Goal: Book appointment/travel/reservation

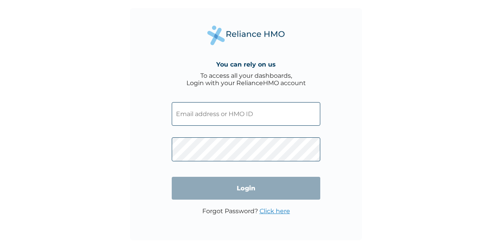
click at [260, 118] on input "text" at bounding box center [246, 114] width 148 height 24
type input "ooyetayo@updcfm.com"
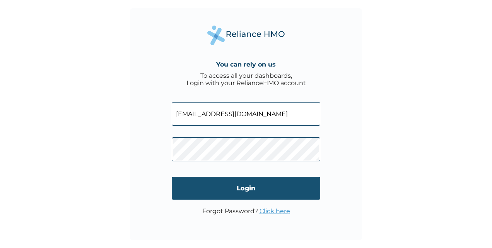
click at [257, 179] on input "Login" at bounding box center [246, 188] width 148 height 23
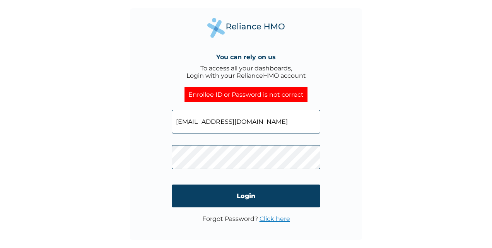
click at [270, 219] on link "Click here" at bounding box center [274, 218] width 31 height 7
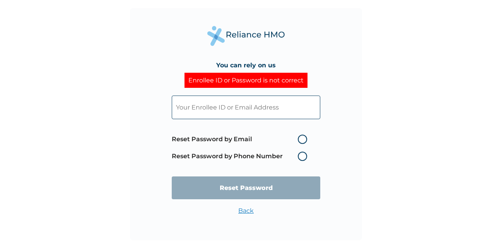
click at [305, 136] on label "Reset Password by Email" at bounding box center [241, 138] width 139 height 9
click at [299, 136] on input "Reset Password by Email" at bounding box center [293, 139] width 12 height 12
radio input "true"
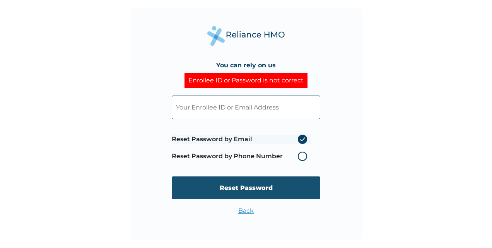
click at [274, 180] on input "Reset Password" at bounding box center [246, 187] width 148 height 23
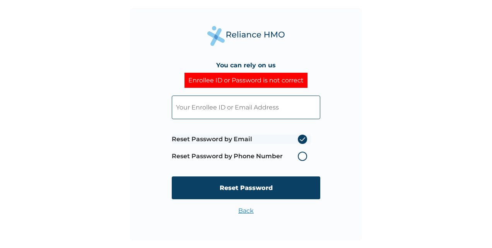
click at [281, 107] on input "text" at bounding box center [246, 107] width 148 height 24
type input "ooyetayo@updcfm.com"
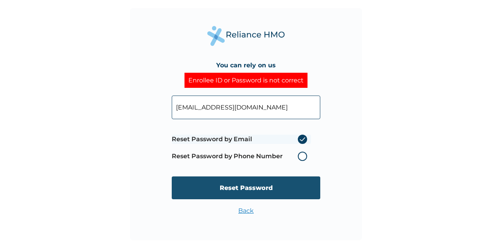
click at [292, 198] on input "Reset Password" at bounding box center [246, 187] width 148 height 23
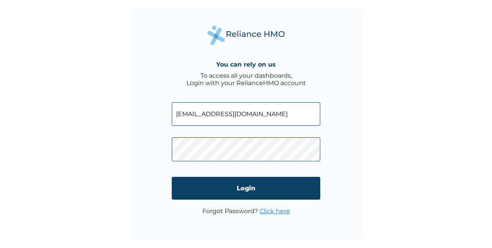
click at [247, 109] on input "ooyetayo@updcfm.com" at bounding box center [246, 114] width 148 height 24
drag, startPoint x: 292, startPoint y: 128, endPoint x: 304, endPoint y: 115, distance: 17.2
click at [304, 115] on span at bounding box center [246, 111] width 148 height 35
click at [304, 115] on input "text" at bounding box center [246, 114] width 148 height 24
type input "ooyetayo@updcfm.com"
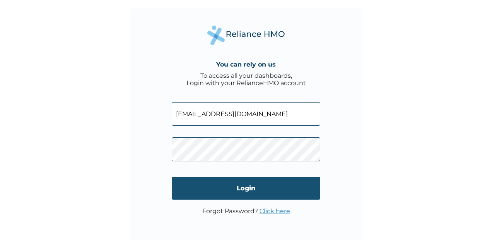
click at [232, 179] on input "Login" at bounding box center [246, 188] width 148 height 23
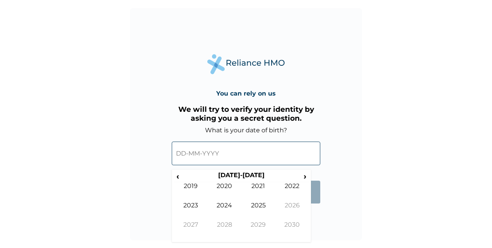
click at [223, 155] on input "text" at bounding box center [246, 153] width 148 height 24
click at [240, 177] on th "[DATE]-[DATE]" at bounding box center [241, 176] width 119 height 11
click at [175, 176] on span "‹" at bounding box center [178, 176] width 8 height 10
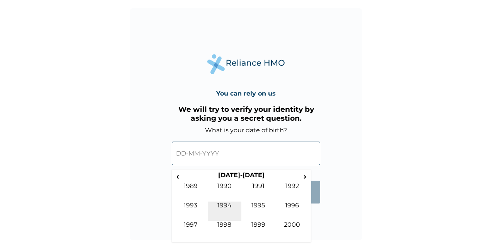
click at [230, 209] on td "1994" at bounding box center [225, 210] width 34 height 19
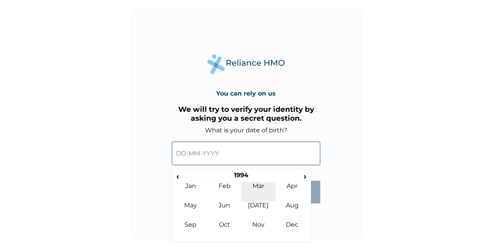
click at [262, 190] on td "Mar" at bounding box center [258, 191] width 34 height 19
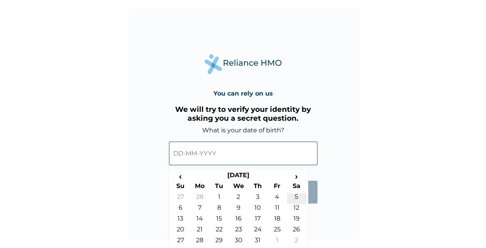
click at [300, 198] on td "5" at bounding box center [296, 198] width 19 height 11
type input "05-03-1994"
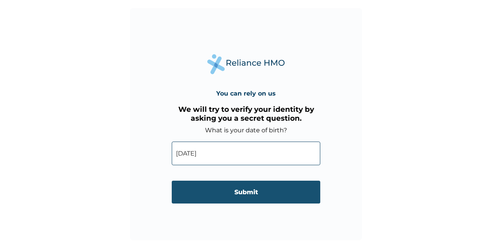
click at [279, 185] on input "Submit" at bounding box center [246, 191] width 148 height 23
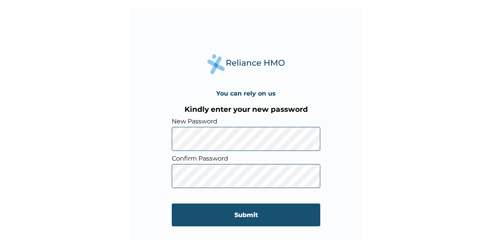
click at [247, 213] on input "Submit" at bounding box center [246, 214] width 148 height 23
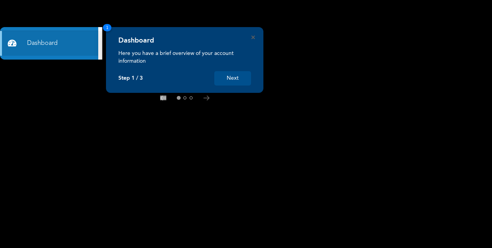
click at [234, 76] on button "Next" at bounding box center [232, 78] width 37 height 14
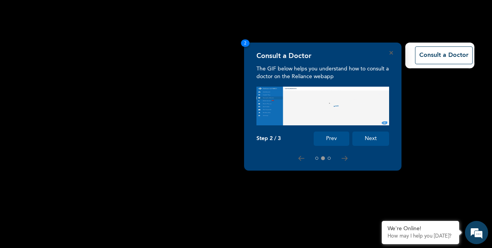
click at [378, 135] on button "Next" at bounding box center [370, 138] width 37 height 14
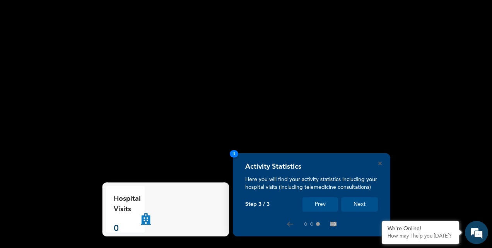
click at [359, 207] on button "Next" at bounding box center [359, 204] width 37 height 14
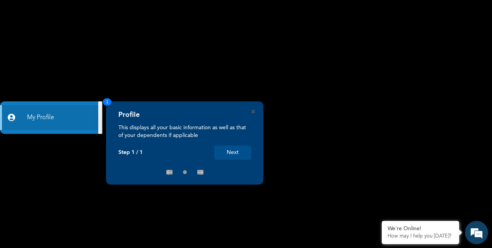
click at [231, 155] on button "Next" at bounding box center [232, 152] width 37 height 14
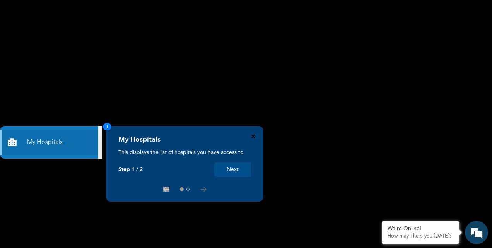
click at [252, 137] on icon "Close" at bounding box center [252, 135] width 3 height 3
click at [252, 137] on td "122, Ekoro-Agbelekale Road, Big Joy B/stop, Abule Egba, Lagos." at bounding box center [322, 133] width 179 height 19
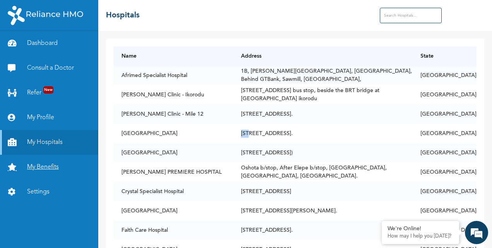
click at [44, 171] on link "My Benefits" at bounding box center [49, 167] width 98 height 25
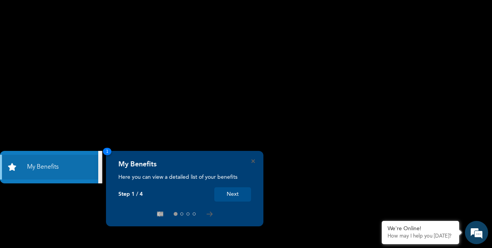
click at [232, 197] on button "Next" at bounding box center [232, 194] width 37 height 14
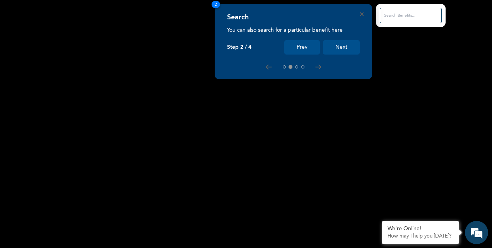
click at [338, 51] on button "Next" at bounding box center [341, 47] width 37 height 14
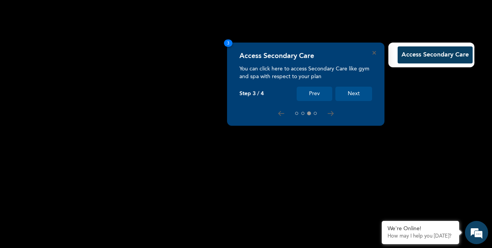
click at [359, 97] on button "Next" at bounding box center [353, 94] width 37 height 14
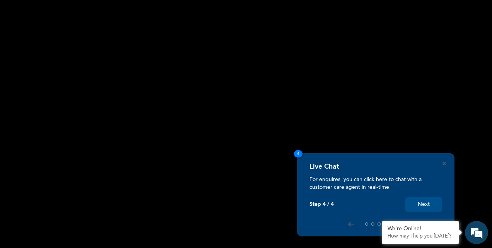
click at [419, 208] on button "Next" at bounding box center [423, 204] width 37 height 14
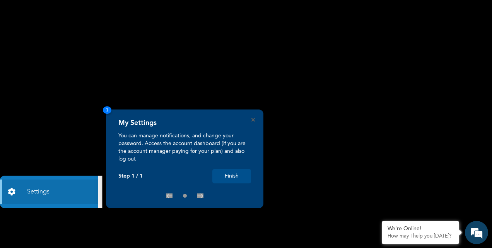
click at [238, 174] on button "Finish" at bounding box center [231, 176] width 39 height 14
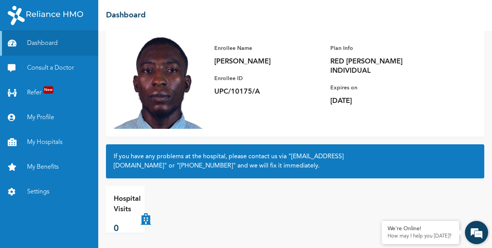
click at [476, 230] on em at bounding box center [476, 232] width 21 height 21
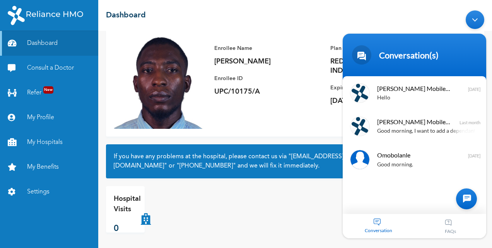
click at [461, 199] on div at bounding box center [466, 198] width 21 height 21
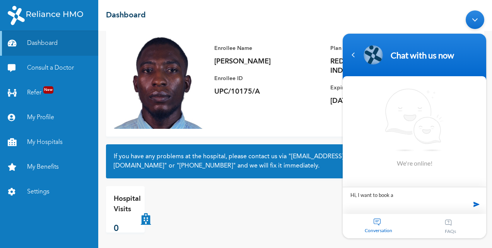
click at [415, 195] on textarea "Hi, I want to book a" at bounding box center [413, 200] width 143 height 27
type textarea "Hi, I want to book my annual medical checkup"
click at [476, 209] on span at bounding box center [476, 204] width 12 height 12
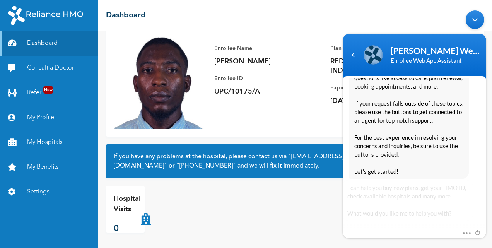
scroll to position [210, 0]
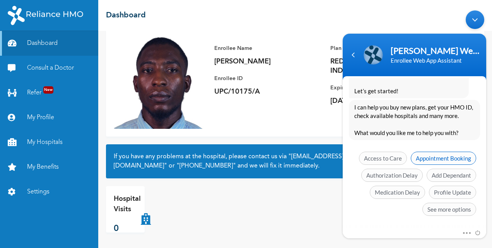
click at [443, 162] on span "Appointment Booking" at bounding box center [442, 158] width 65 height 13
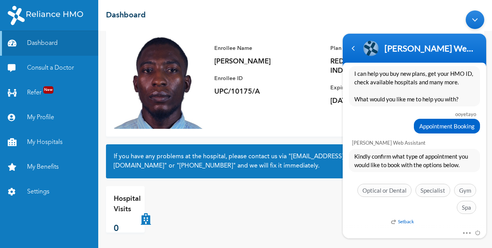
scroll to position [228, 0]
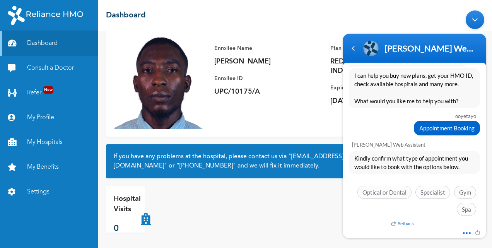
click at [462, 232] on span at bounding box center [464, 231] width 6 height 7
click at [371, 118] on div "ooyetayo" at bounding box center [414, 116] width 124 height 6
click at [430, 192] on span "Specialist" at bounding box center [432, 192] width 35 height 13
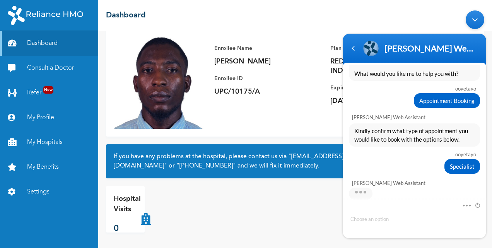
scroll to position [293, 0]
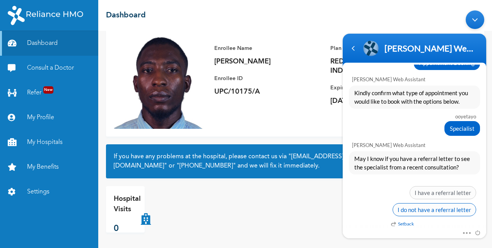
click at [411, 205] on span "I do not have a referral letter" at bounding box center [433, 209] width 83 height 13
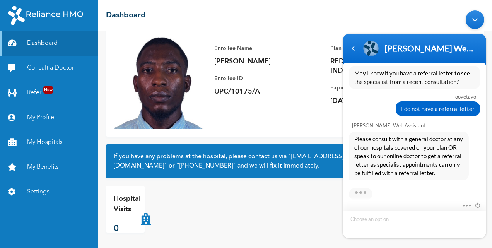
scroll to position [419, 0]
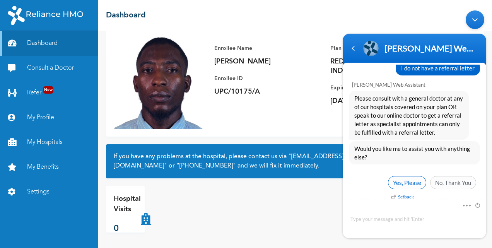
click at [409, 178] on span "Yes, Please" at bounding box center [407, 182] width 38 height 13
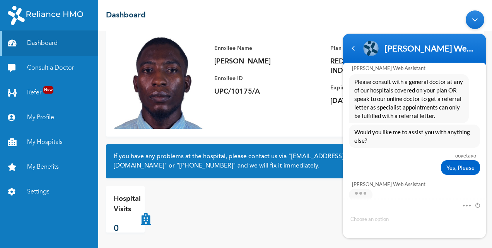
scroll to position [499, 0]
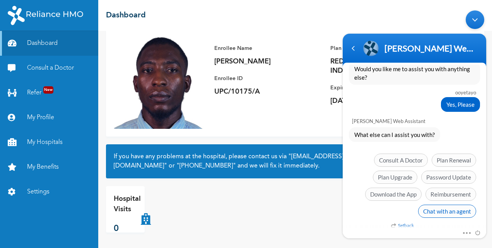
click at [443, 213] on span "Chat with an agent" at bounding box center [447, 210] width 58 height 13
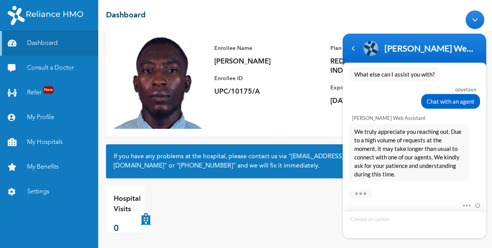
scroll to position [617, 0]
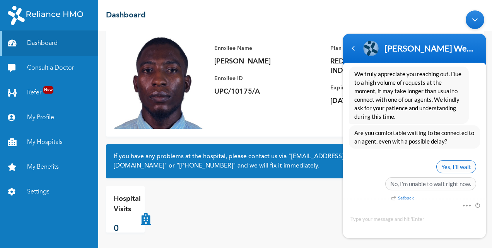
click at [454, 163] on span "Yes, I’ll wait" at bounding box center [456, 166] width 40 height 13
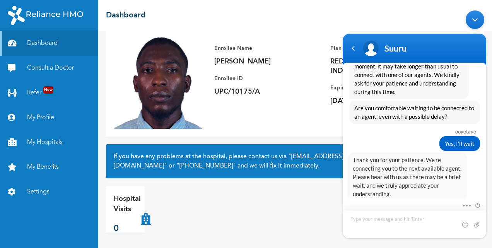
scroll to position [678, 0]
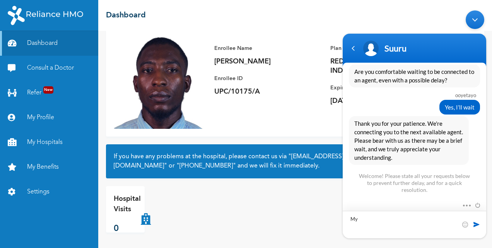
type textarea "M"
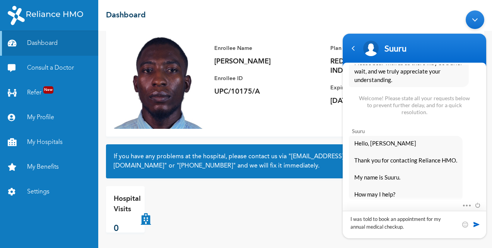
type textarea "I was told to book an appointment for my annual medical checkup."
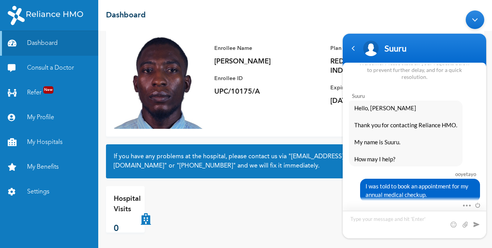
scroll to position [877, 0]
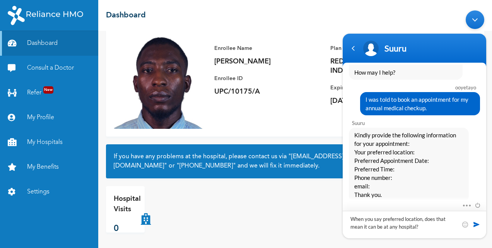
type textarea "When you say preferred location, does that mean it can be at any hospital?"
click at [476, 223] on span at bounding box center [476, 224] width 8 height 8
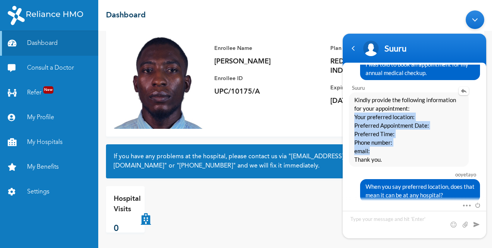
drag, startPoint x: 376, startPoint y: 146, endPoint x: 353, endPoint y: 114, distance: 39.4
click at [353, 114] on div "Kindly provide the following information for your appointment: Your preferred l…" at bounding box center [409, 129] width 120 height 74
copy span "Your preferred location: Preferred Appointment Date: Preferred Time: Phone numb…"
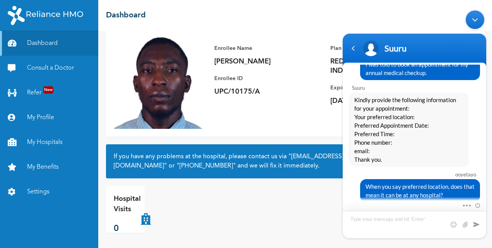
click at [373, 219] on textarea "Type your message and hit 'Enter'" at bounding box center [413, 224] width 143 height 27
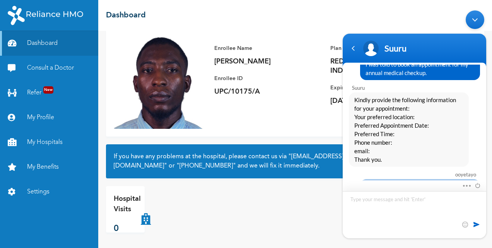
click at [409, 200] on textarea "Your preferred location: Preferred Appointment Date: Preferred Time: Phone numb…" at bounding box center [413, 214] width 143 height 47
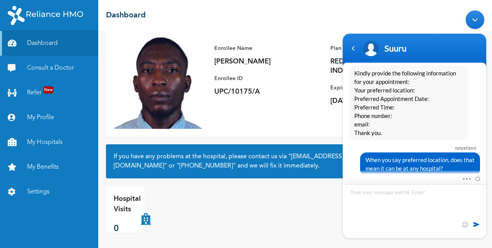
click at [421, 208] on textarea "Your preferred location: Reliance Clinic Gbagada Preferred Appointment Date: Pr…" at bounding box center [413, 211] width 143 height 54
click at [420, 206] on textarea "Your preferred location: Reliance Clinic Gbagada Preferred Appointment Date: Pr…" at bounding box center [413, 211] width 143 height 54
click at [404, 216] on textarea "Your preferred location: Reliance Clinic Gbagada Preferred Appointment Date: 18…" at bounding box center [413, 211] width 143 height 54
click at [387, 222] on textarea "Your preferred location: Reliance Clinic Gbagada Preferred Appointment Date: 18…" at bounding box center [413, 211] width 143 height 54
click at [378, 233] on textarea "Your preferred location: Reliance Clinic Gbagada Preferred Appointment Date: 18…" at bounding box center [413, 211] width 143 height 54
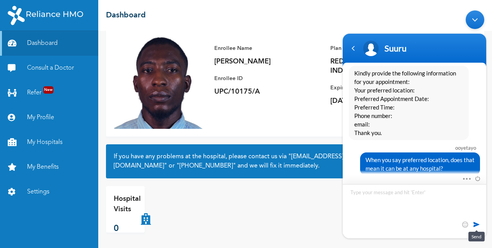
type textarea "Your preferred location: Reliance Clinic Gbagada Preferred Appointment Date: 18…"
click at [478, 226] on span at bounding box center [476, 224] width 8 height 8
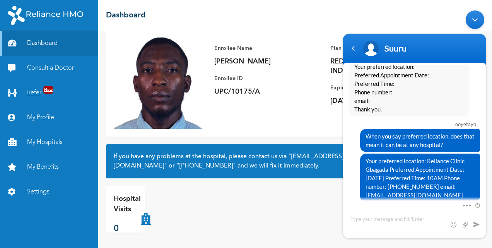
click at [49, 91] on span "New" at bounding box center [48, 89] width 10 height 7
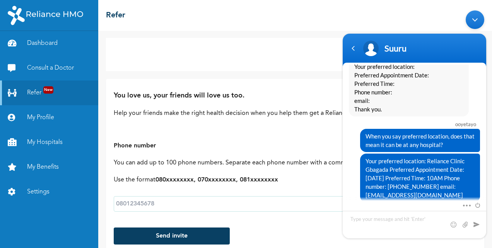
scroll to position [0, 0]
click at [479, 27] on div "Minimize live chat window" at bounding box center [474, 19] width 19 height 19
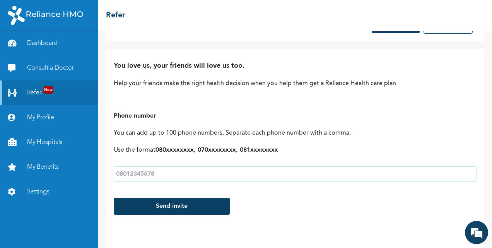
scroll to position [16, 0]
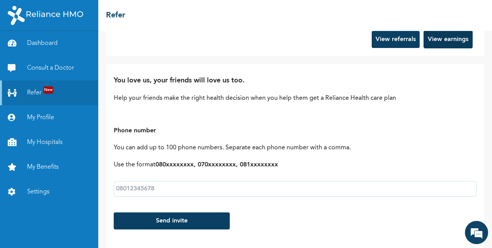
click at [426, 38] on button "View earnings" at bounding box center [447, 40] width 49 height 18
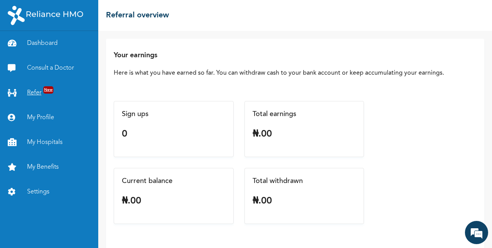
click at [70, 90] on link "Refer New" at bounding box center [49, 92] width 98 height 25
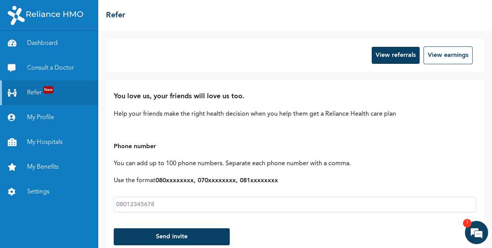
scroll to position [1055, 0]
click at [472, 226] on em at bounding box center [476, 232] width 21 height 21
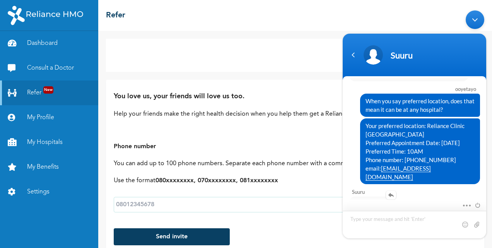
scroll to position [1041, 0]
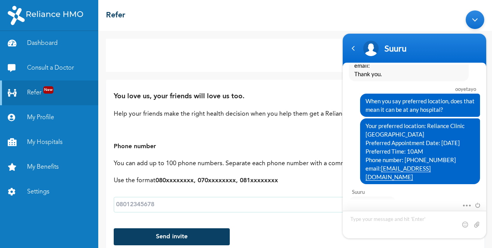
click at [385, 225] on textarea "Type your message and hit 'Enter'" at bounding box center [413, 224] width 143 height 27
type textarea "Alright."
click at [474, 224] on span at bounding box center [476, 224] width 8 height 8
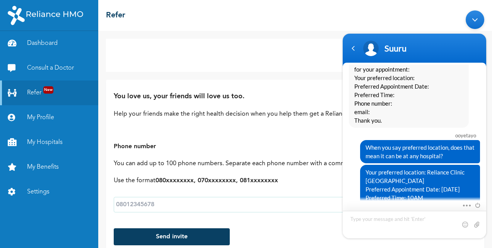
scroll to position [1146, 0]
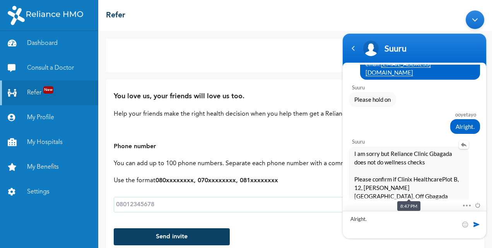
type textarea "Alright."
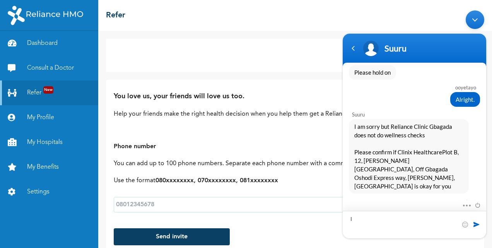
type textarea "I"
type textarea "That works well."
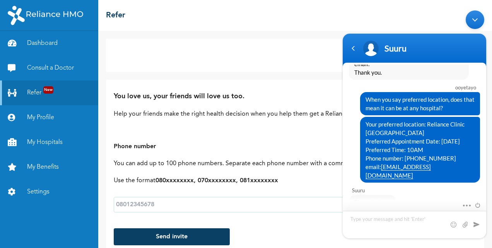
scroll to position [1042, 0]
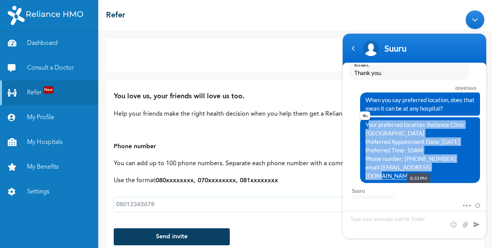
drag, startPoint x: 447, startPoint y: 164, endPoint x: 363, endPoint y: 120, distance: 94.6
click at [363, 120] on div "Your preferred location: Reliance Clinic Gbagada Preferred Appointment Date: 18…" at bounding box center [420, 150] width 120 height 66
copy span "Your preferred location: Reliance Clinic Gbagada Preferred Appointment Date: 18…"
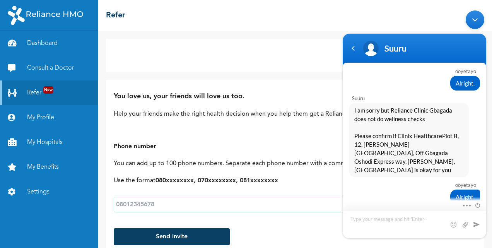
click at [390, 213] on textarea "Type your message and hit 'Enter'" at bounding box center [413, 224] width 143 height 27
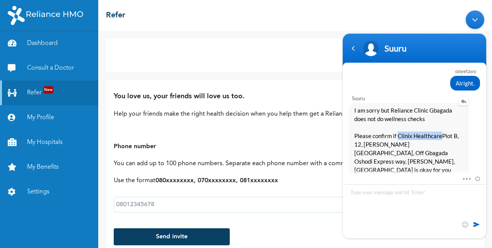
drag, startPoint x: 397, startPoint y: 121, endPoint x: 441, endPoint y: 122, distance: 43.7
click at [441, 122] on span "I am sorry but Reliance Clinic Gbagada does not do wellness checks Please confi…" at bounding box center [408, 140] width 109 height 68
copy span "Clinix Healthcare"
drag, startPoint x: 403, startPoint y: 192, endPoint x: 422, endPoint y: 198, distance: 19.7
click at [422, 198] on textarea "Your preferred location: Reliance Clinic Gbagada Preferred Appointment Date: 18…" at bounding box center [413, 211] width 143 height 54
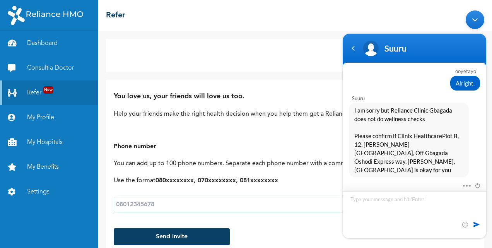
click at [393, 214] on textarea "Your preferred location: Clinix Healthcare Preferred Appointment Date: 18-09-20…" at bounding box center [413, 214] width 143 height 47
type textarea "Your preferred location: Clinix Healthcare Preferred Appointment Date: 18-09-20…"
click at [474, 223] on span at bounding box center [476, 224] width 8 height 8
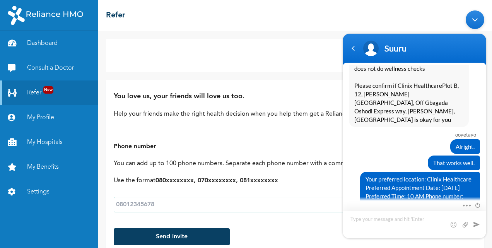
scroll to position [1266, 0]
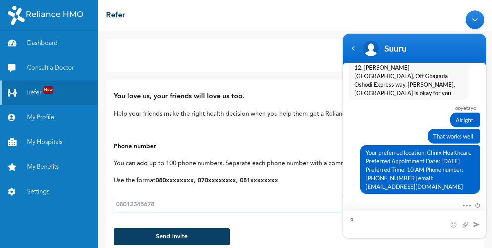
type textarea "ok"
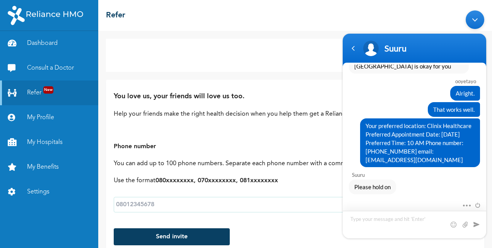
scroll to position [1395, 0]
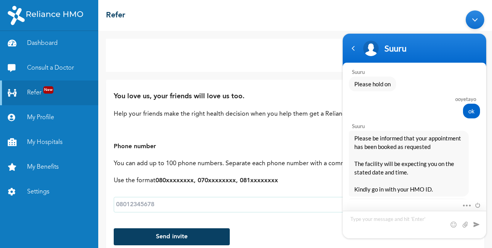
click at [409, 219] on textarea "Type your message and hit 'Enter'" at bounding box center [413, 224] width 143 height 27
type textarea "That will be all thank you."
click at [474, 226] on span at bounding box center [476, 224] width 8 height 8
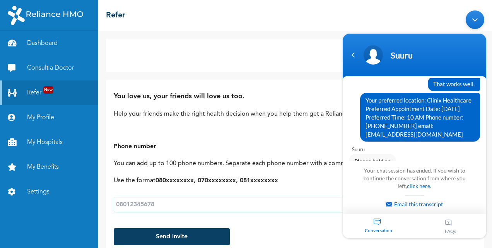
scroll to position [1654, 0]
